Goal: Transaction & Acquisition: Subscribe to service/newsletter

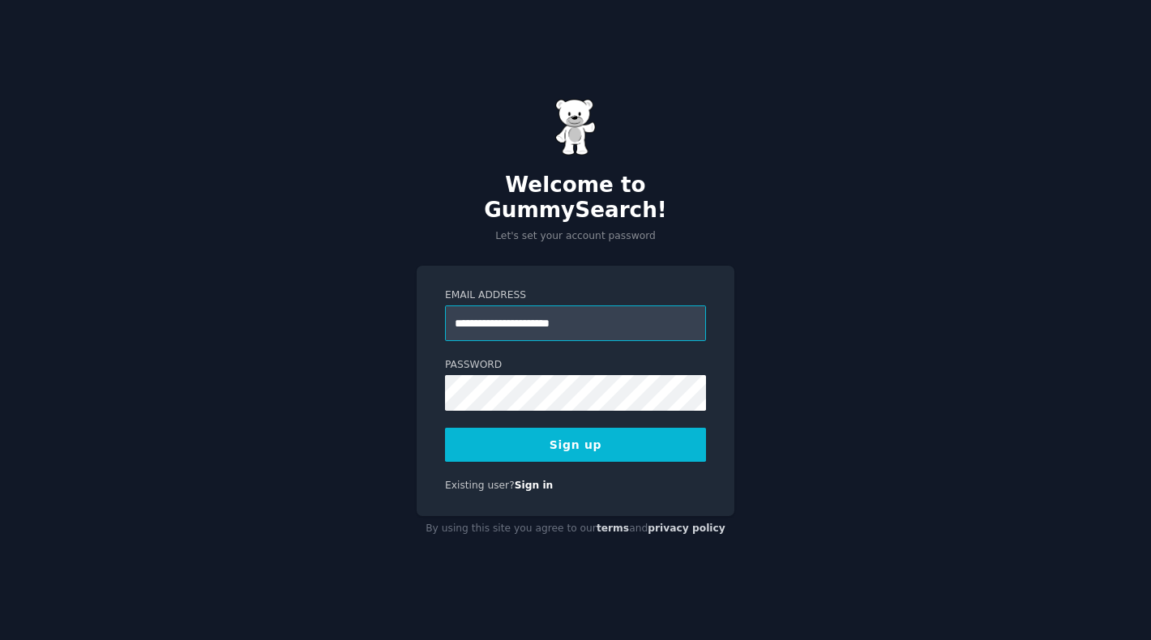
type input "**********"
click at [512, 436] on button "Sign up" at bounding box center [575, 445] width 261 height 34
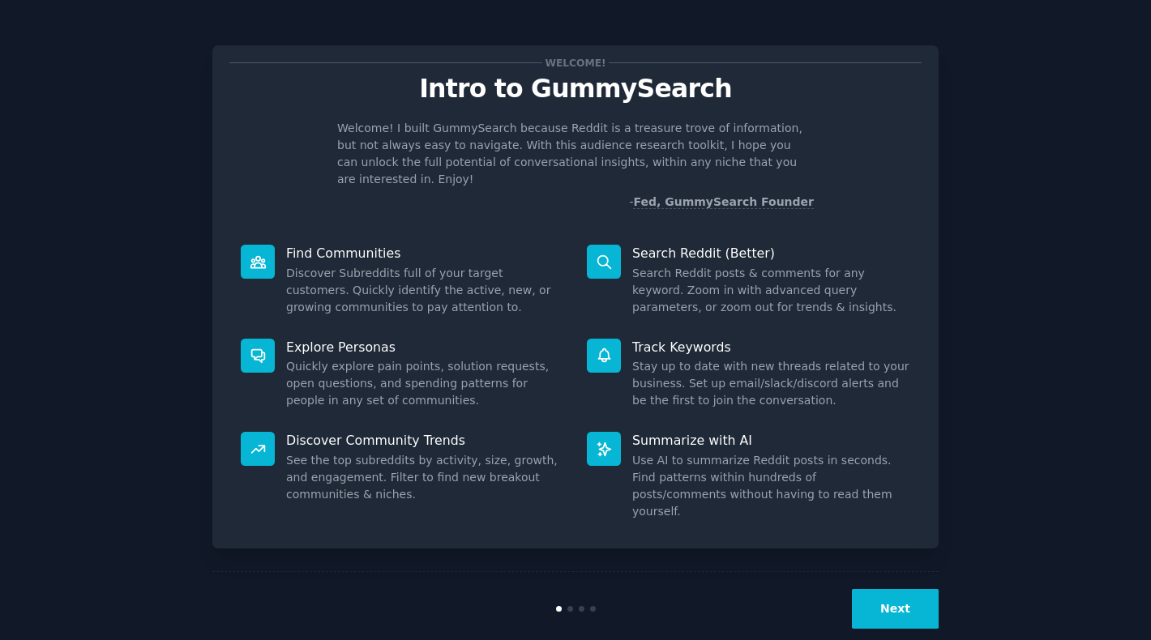
click at [872, 589] on button "Next" at bounding box center [895, 609] width 87 height 40
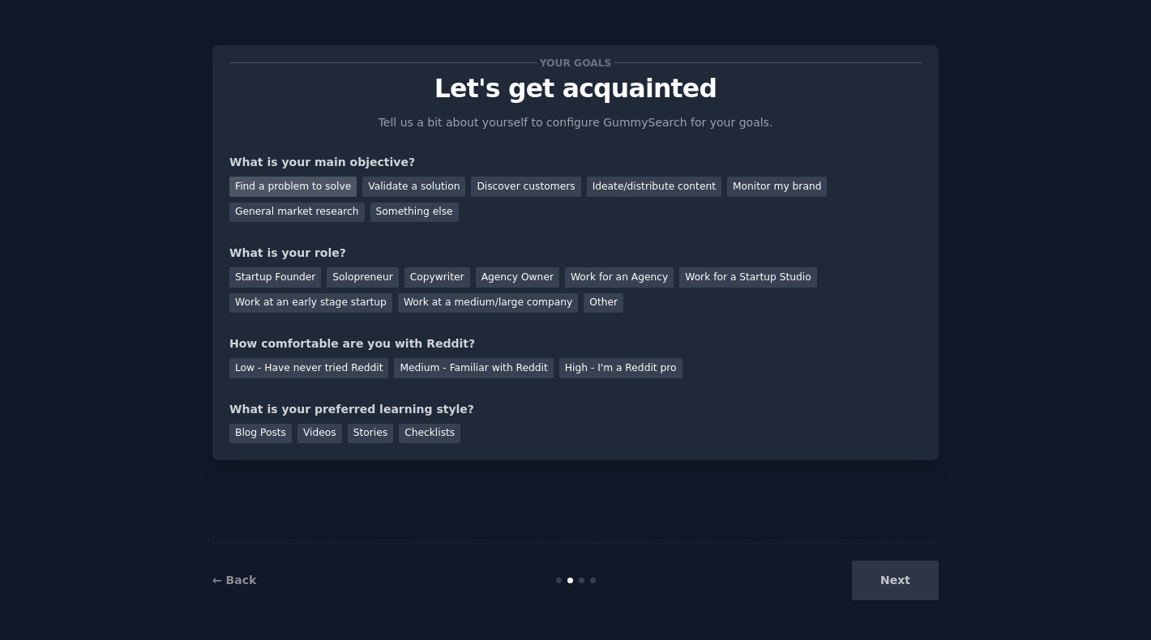
click at [285, 187] on div "Find a problem to solve" at bounding box center [292, 187] width 127 height 20
click at [396, 182] on div "Validate a solution" at bounding box center [413, 187] width 103 height 20
click at [320, 189] on div "Find a problem to solve" at bounding box center [292, 187] width 127 height 20
click at [358, 276] on div "Solopreneur" at bounding box center [362, 277] width 71 height 20
click at [464, 365] on div "Medium - Familiar with Reddit" at bounding box center [473, 368] width 159 height 20
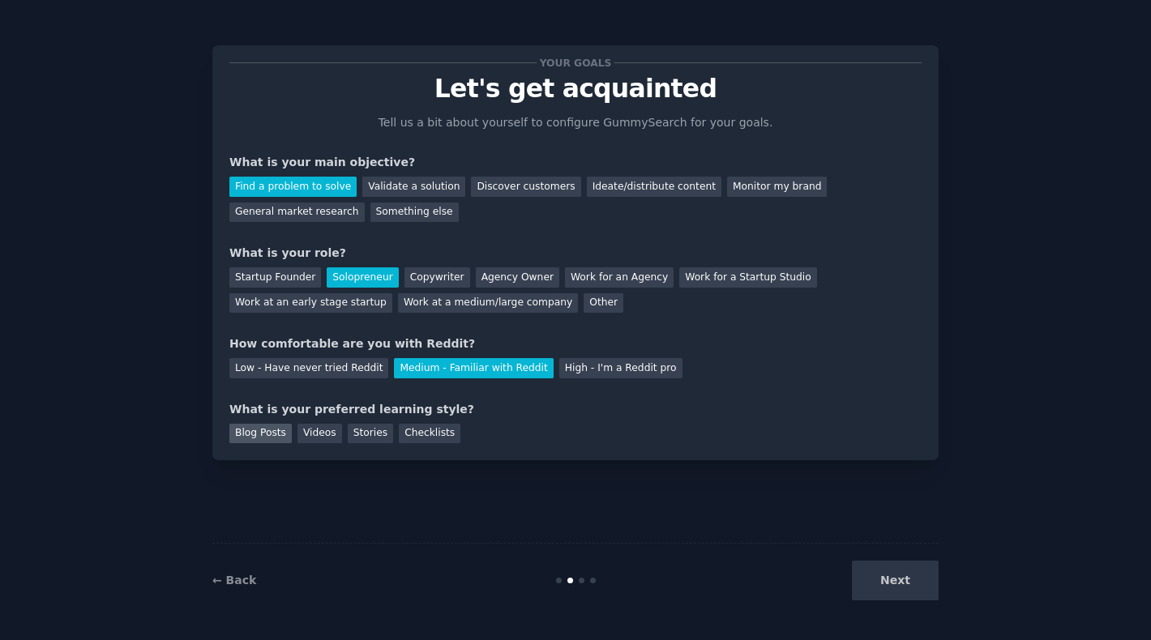
click at [286, 435] on div "Blog Posts" at bounding box center [260, 434] width 62 height 20
click at [323, 434] on div "Videos" at bounding box center [319, 434] width 45 height 20
click at [276, 431] on div "Blog Posts" at bounding box center [260, 434] width 62 height 20
click at [865, 569] on button "Next" at bounding box center [895, 581] width 87 height 40
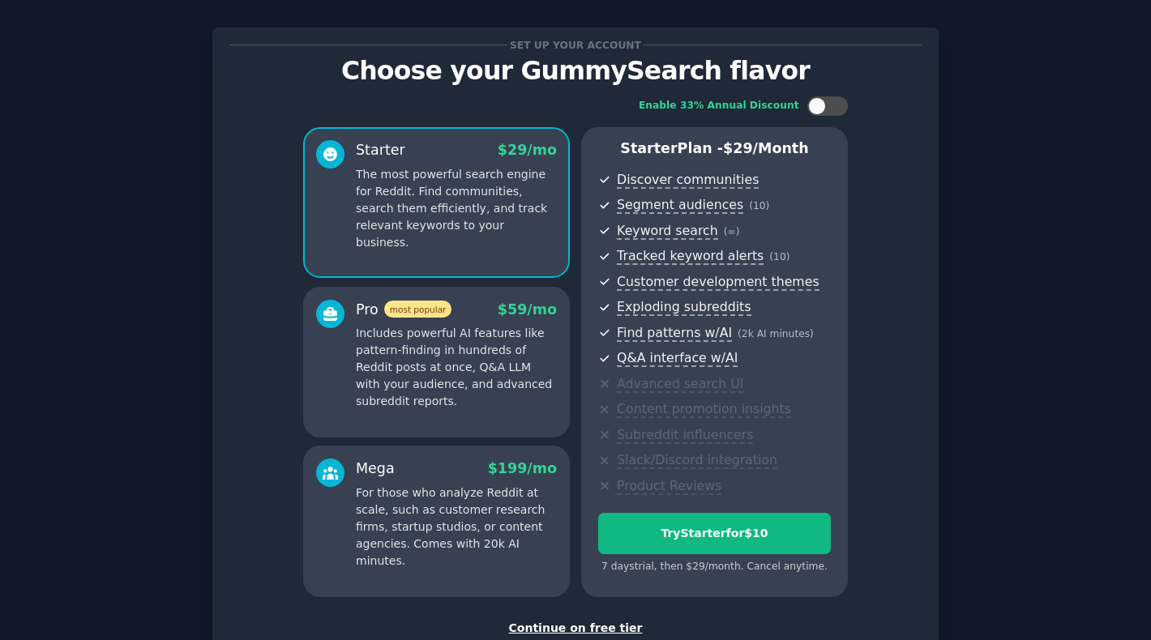
scroll to position [12, 0]
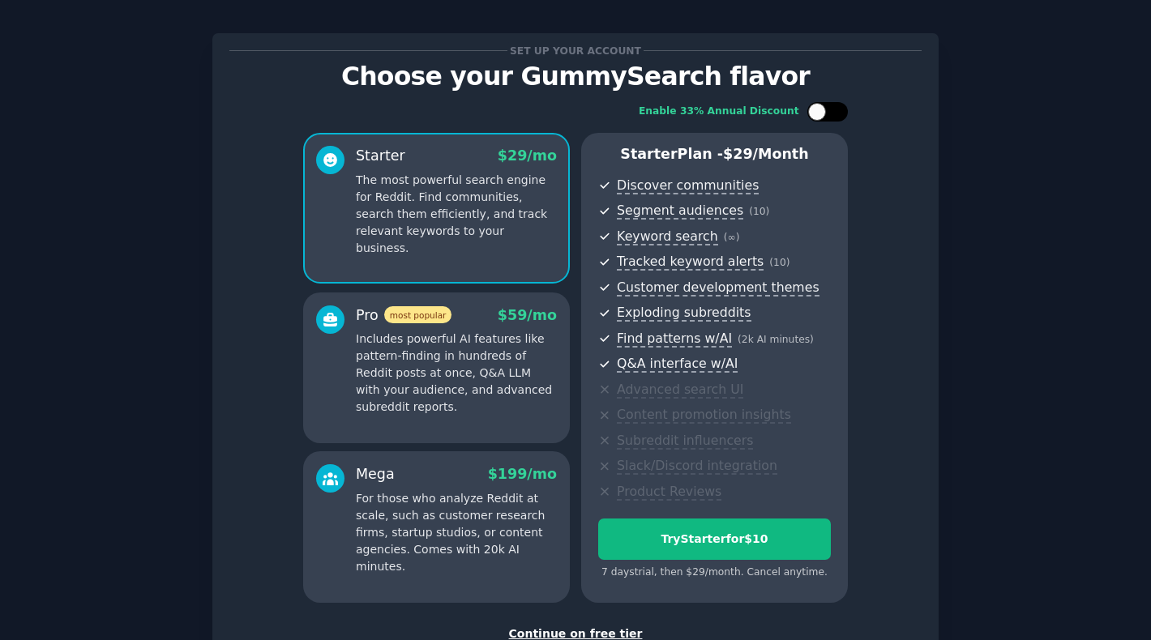
click at [810, 115] on div at bounding box center [817, 112] width 18 height 18
click at [819, 113] on icon at bounding box center [818, 112] width 9 height 9
checkbox input "false"
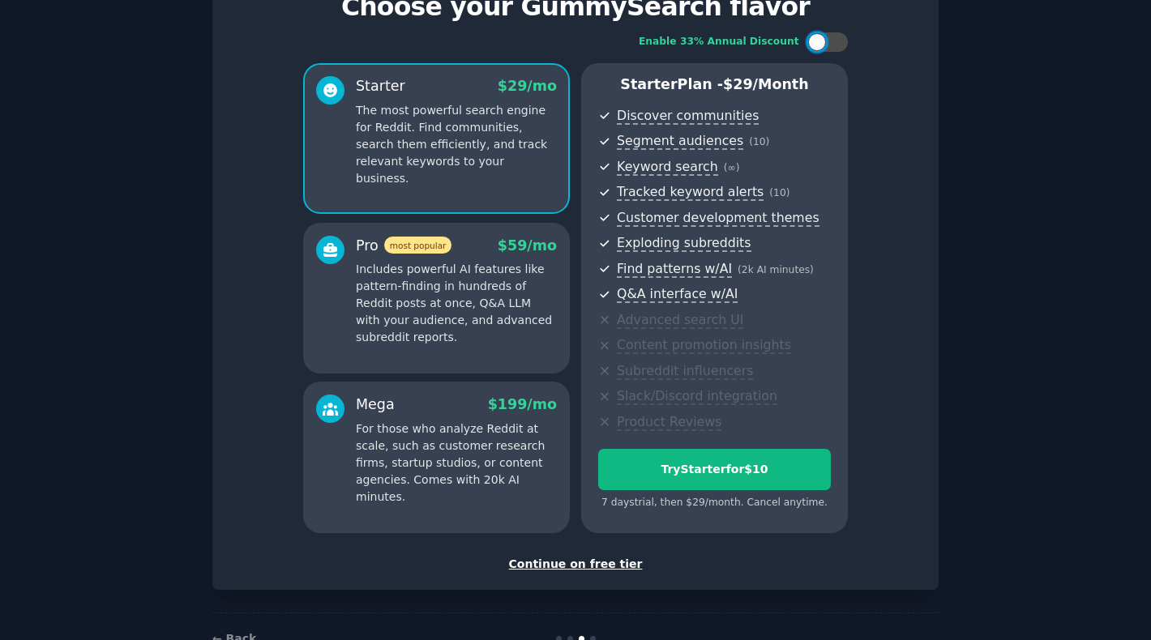
scroll to position [99, 0]
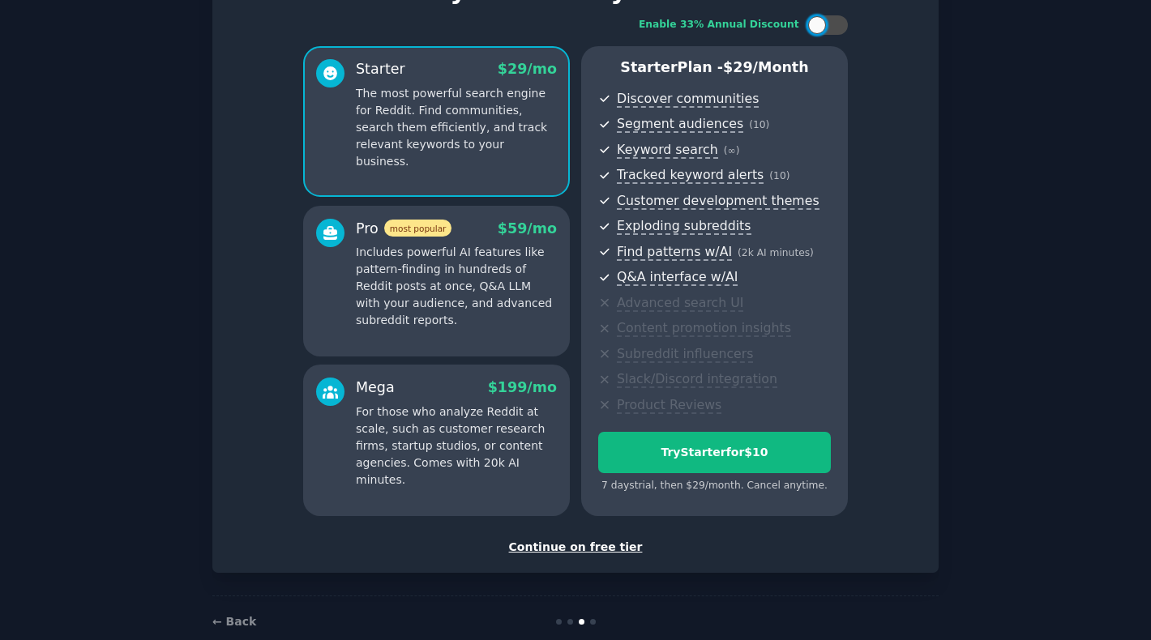
click at [579, 546] on div "Continue on free tier" at bounding box center [575, 547] width 692 height 17
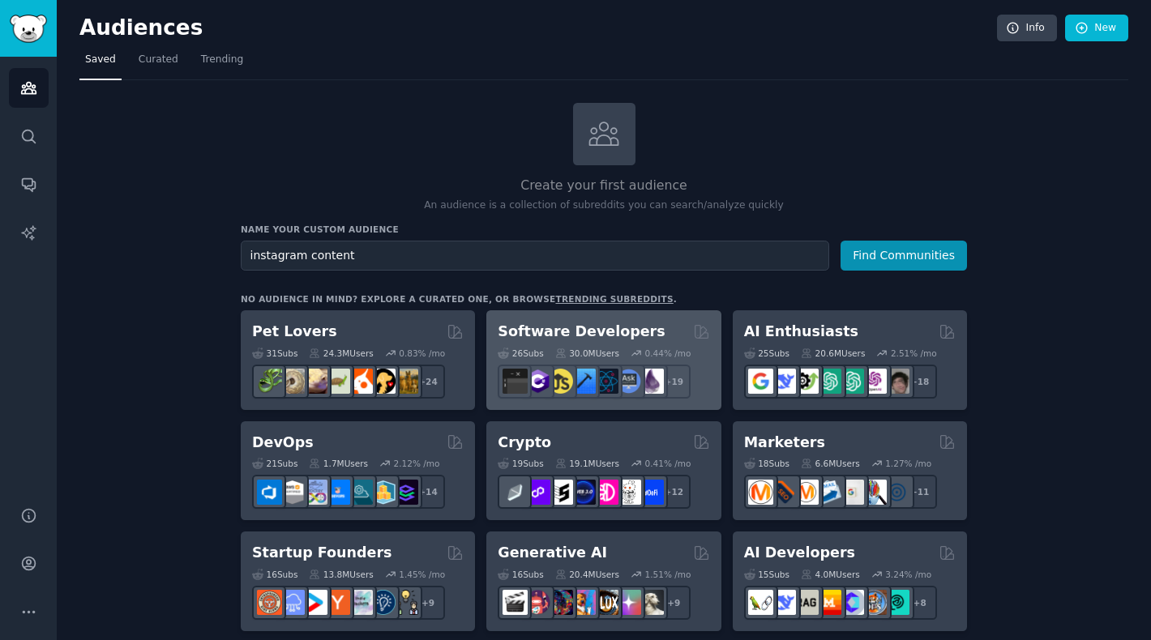
type input "instagram content"
click at [841, 241] on button "Find Communities" at bounding box center [904, 256] width 126 height 30
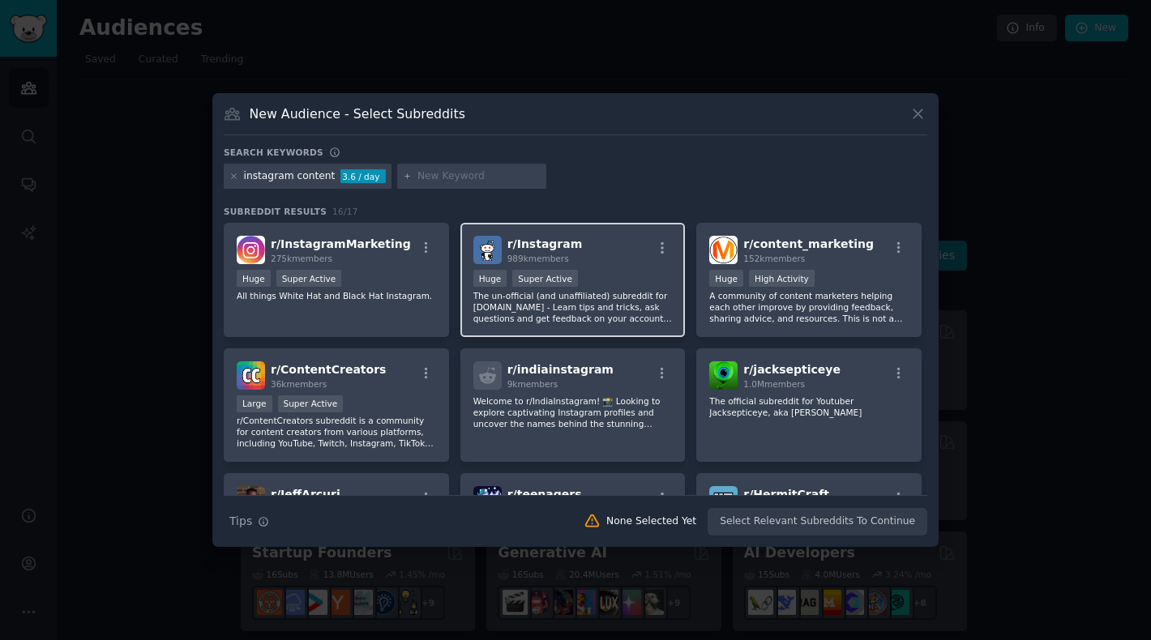
scroll to position [44, 0]
